Goal: Find specific page/section: Find specific page/section

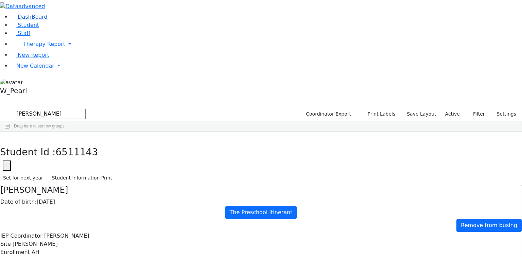
scroll to position [93, 0]
click at [10, 132] on button "button" at bounding box center [5, 139] width 10 height 14
click at [86, 109] on input "[PERSON_NAME]" at bounding box center [50, 114] width 71 height 10
drag, startPoint x: 127, startPoint y: 34, endPoint x: -142, endPoint y: -12, distance: 273.0
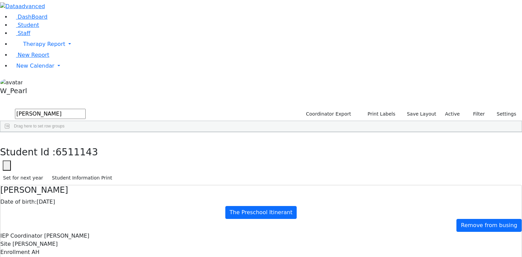
type input "[PERSON_NAME]"
click at [131, 143] on div "[DATE]" at bounding box center [114, 148] width 33 height 10
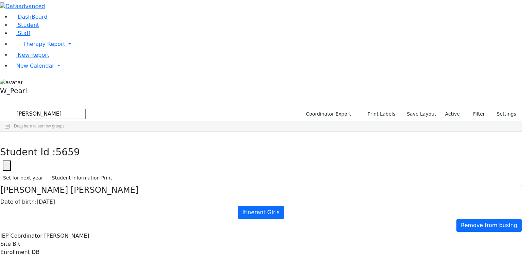
click at [7, 137] on icon "button" at bounding box center [5, 139] width 4 height 4
drag, startPoint x: 119, startPoint y: 31, endPoint x: 34, endPoint y: 15, distance: 85.8
click at [34, 15] on div "DashBoard Student Staff Therapy Report Student Old Calendar Report" at bounding box center [261, 196] width 522 height 392
click at [11, 36] on icon at bounding box center [13, 33] width 5 height 5
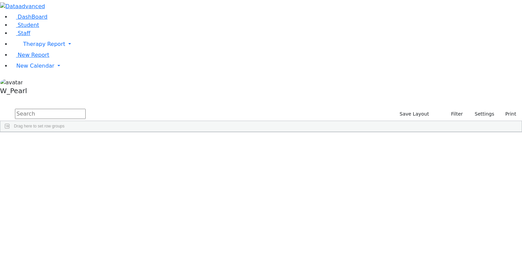
click at [86, 109] on input "text" at bounding box center [50, 114] width 71 height 10
type input "rokow"
click at [82, 143] on div "Rokowsky" at bounding box center [61, 148] width 40 height 10
